Goal: Navigation & Orientation: Understand site structure

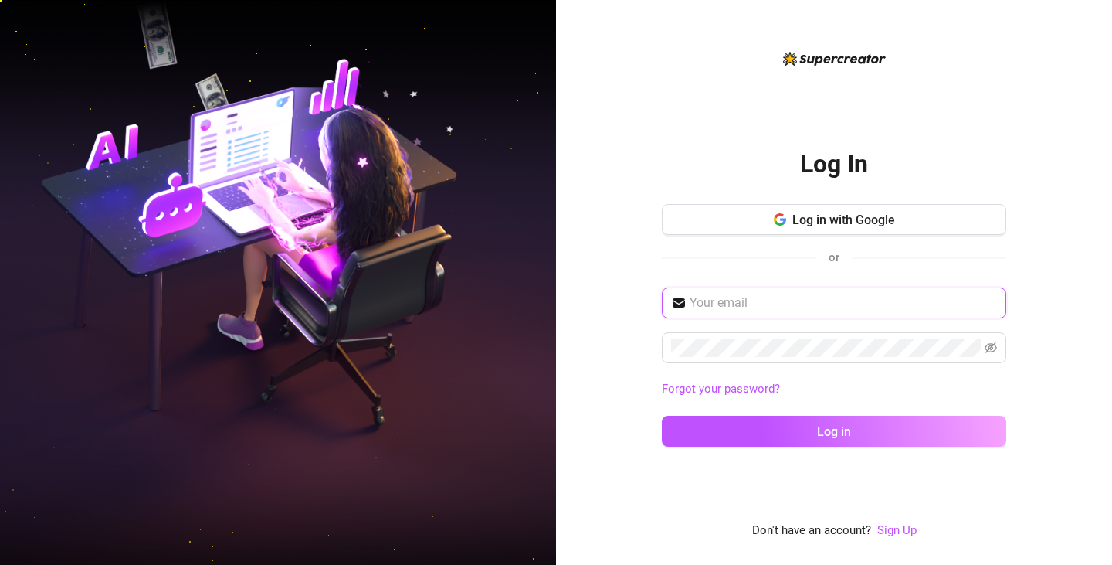
click at [718, 304] on input "text" at bounding box center [843, 303] width 307 height 19
type input "[EMAIL_ADDRESS][DOMAIN_NAME]"
click at [742, 357] on span at bounding box center [834, 347] width 345 height 31
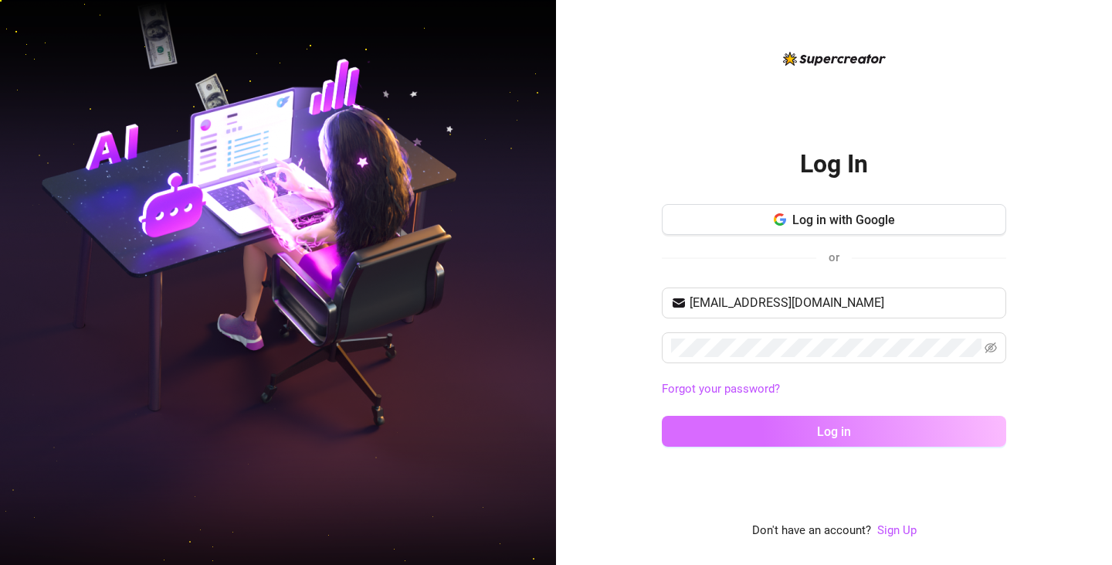
click at [813, 428] on button "Log in" at bounding box center [834, 431] width 345 height 31
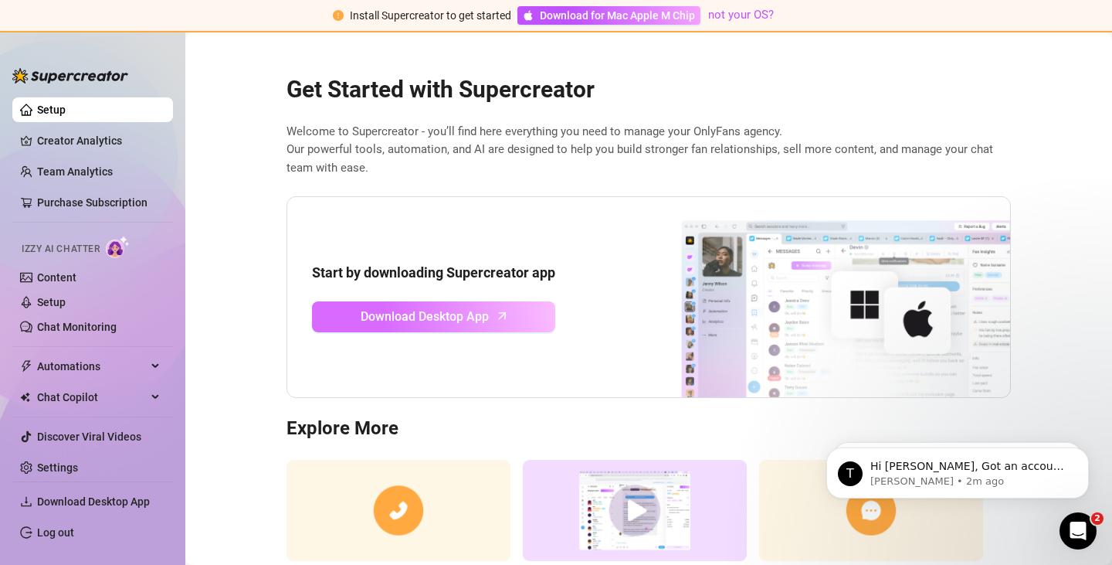
click at [469, 308] on span "Download Desktop App" at bounding box center [425, 316] width 128 height 19
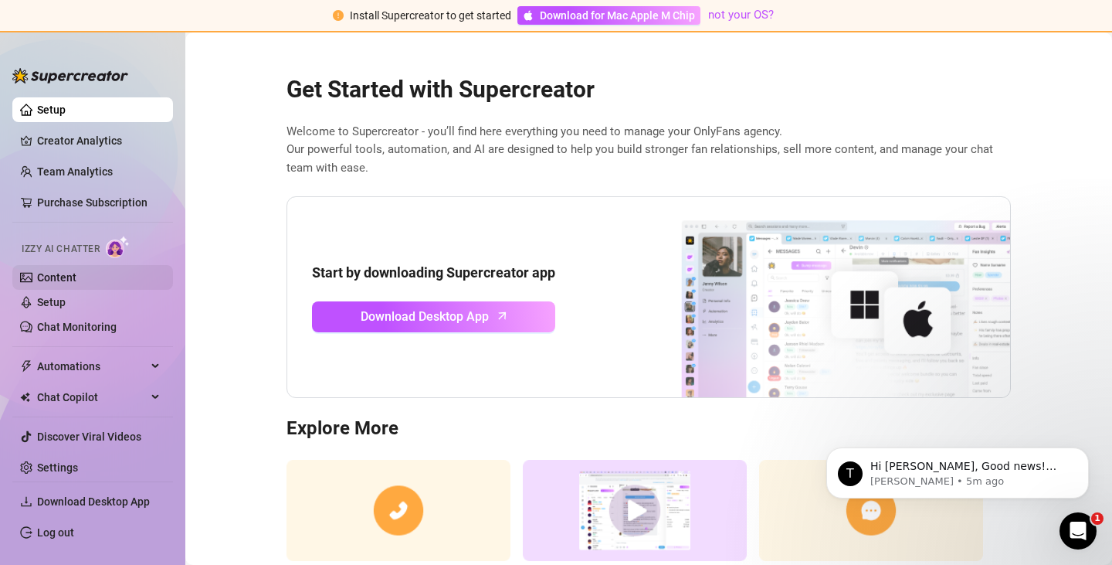
click at [68, 274] on link "Content" at bounding box center [56, 277] width 39 height 12
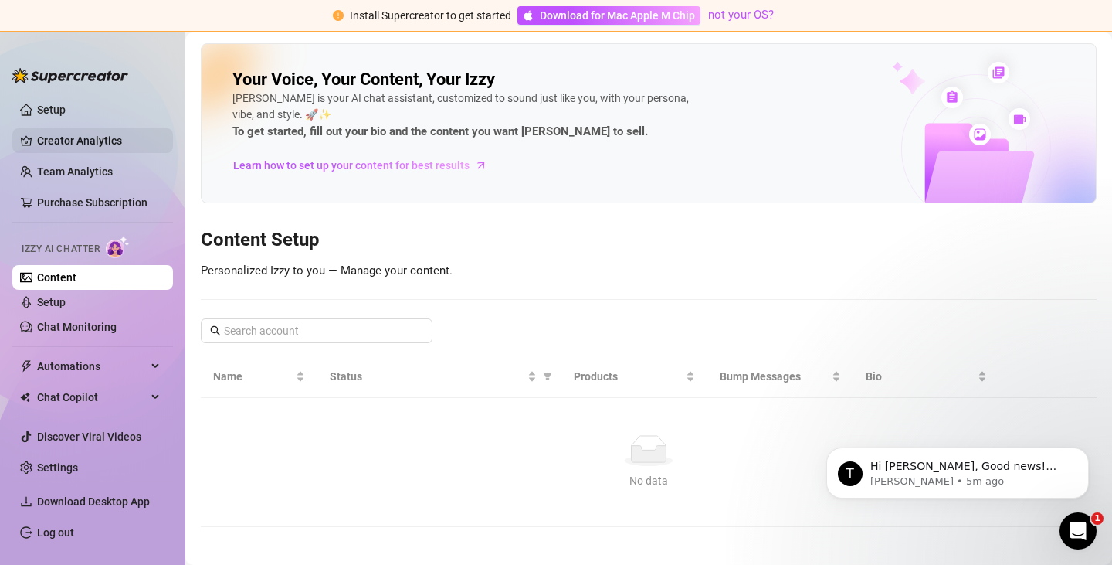
click at [99, 143] on link "Creator Analytics" at bounding box center [99, 140] width 124 height 25
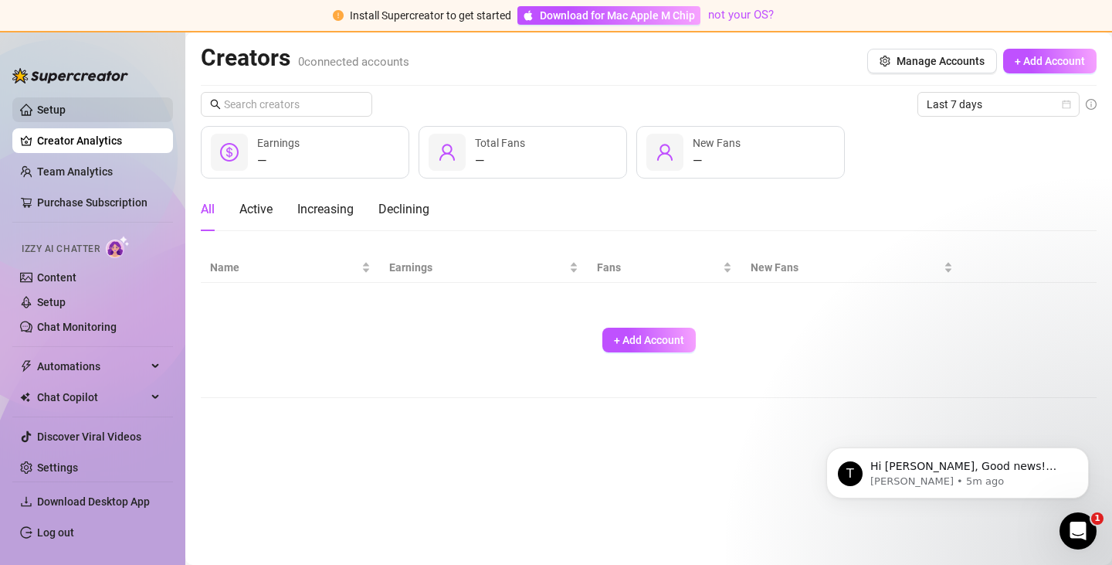
click at [66, 108] on link "Setup" at bounding box center [51, 110] width 29 height 12
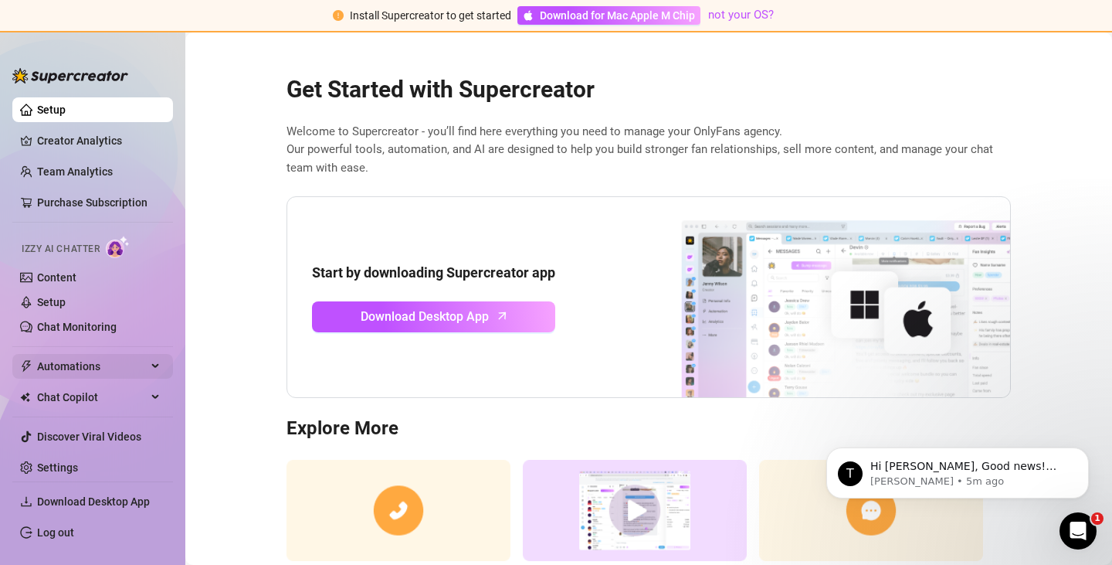
click at [97, 369] on span "Automations" at bounding box center [92, 366] width 110 height 25
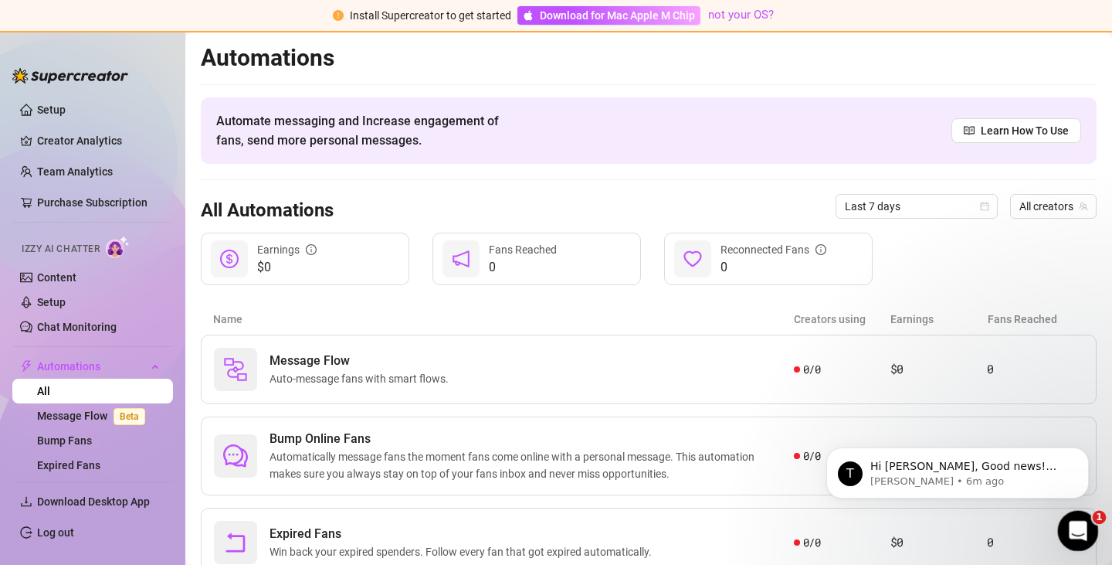
click at [1078, 525] on icon "Open Intercom Messenger" at bounding box center [1076, 528] width 25 height 25
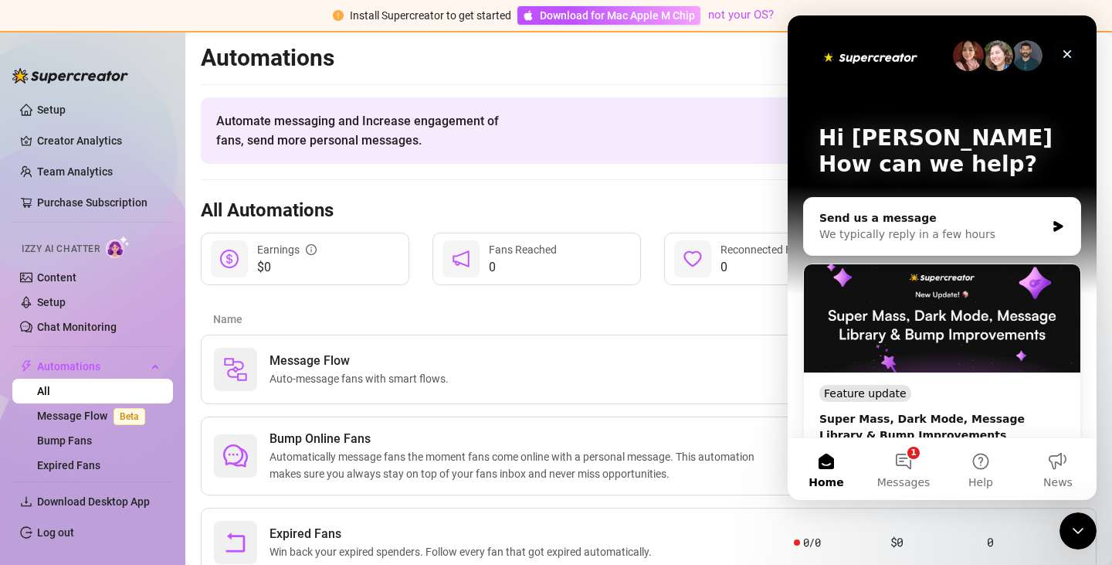
click at [1069, 53] on icon "Close" at bounding box center [1067, 54] width 12 height 12
